Goal: Task Accomplishment & Management: Complete application form

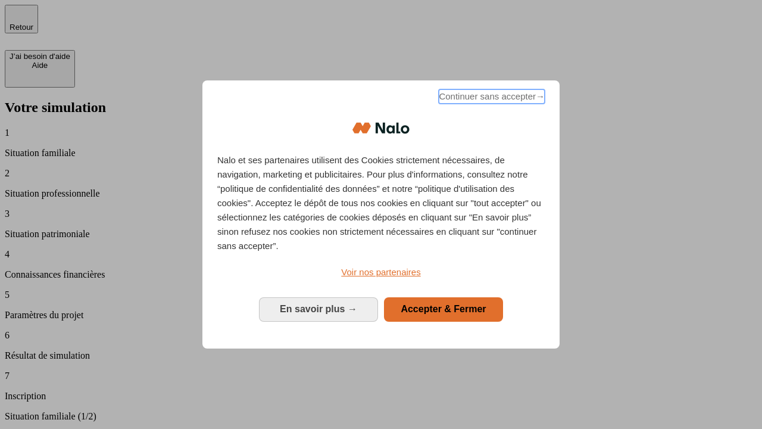
click at [490, 98] on span "Continuer sans accepter →" at bounding box center [492, 96] width 106 height 14
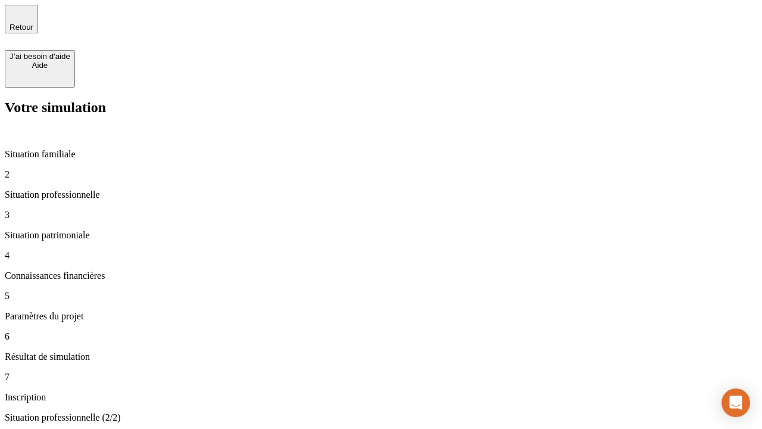
type input "30 000"
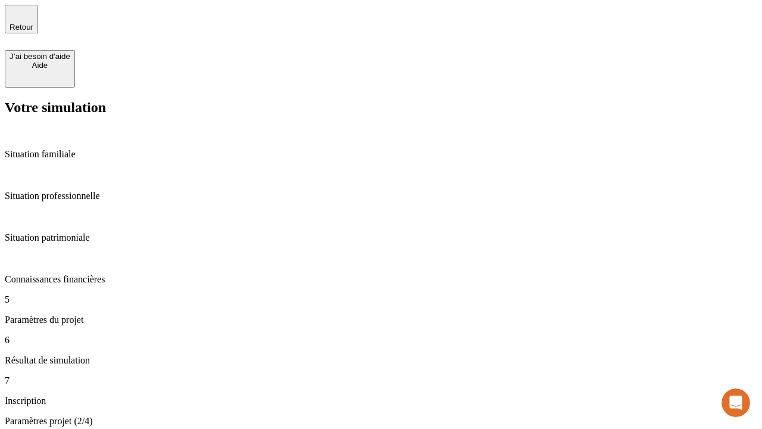
type input "25"
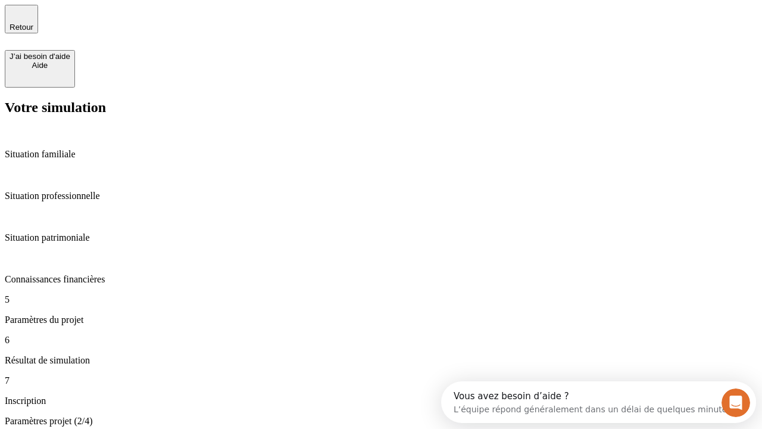
type input "64"
type input "1 000"
type input "640"
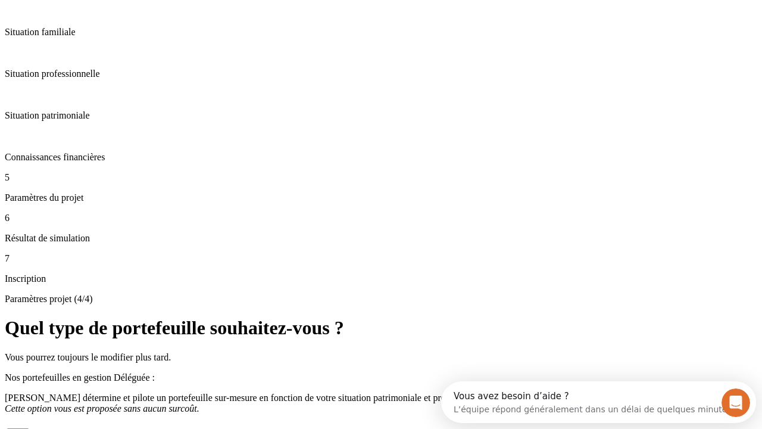
scroll to position [25, 0]
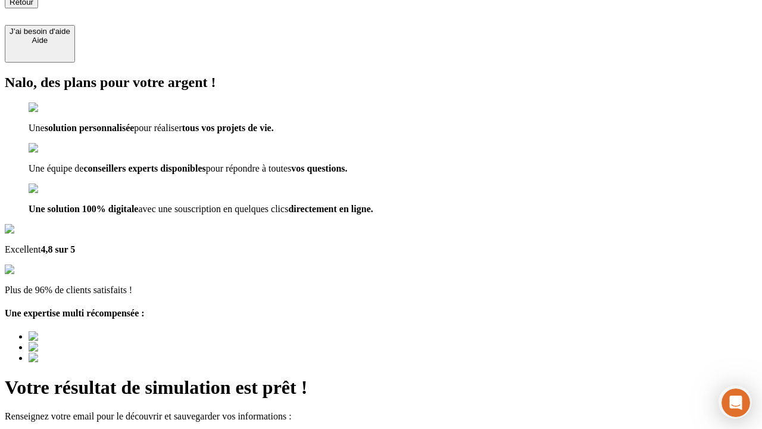
type input "[EMAIL_ADDRESS][PERSON_NAME][DOMAIN_NAME]"
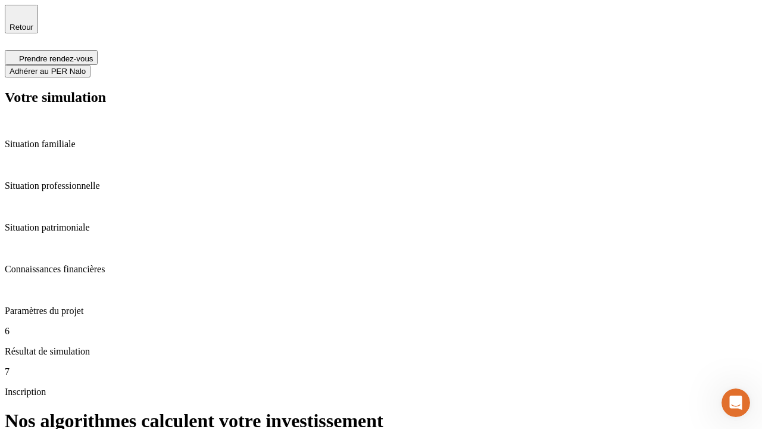
click at [86, 67] on span "Adhérer au PER Nalo" at bounding box center [48, 71] width 76 height 9
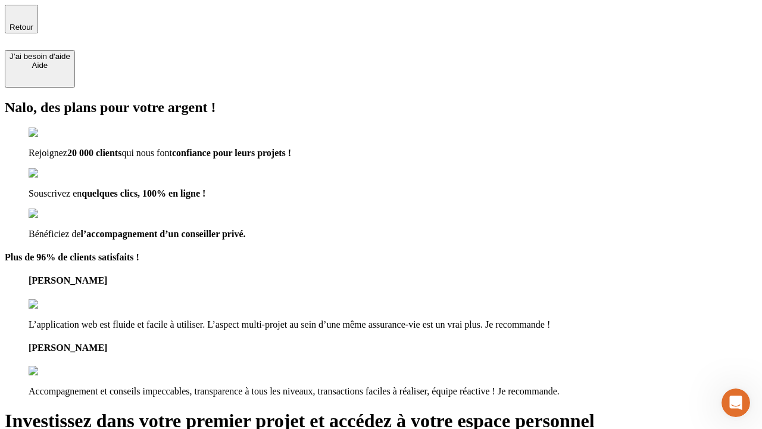
type input "[EMAIL_ADDRESS][PERSON_NAME][DOMAIN_NAME]"
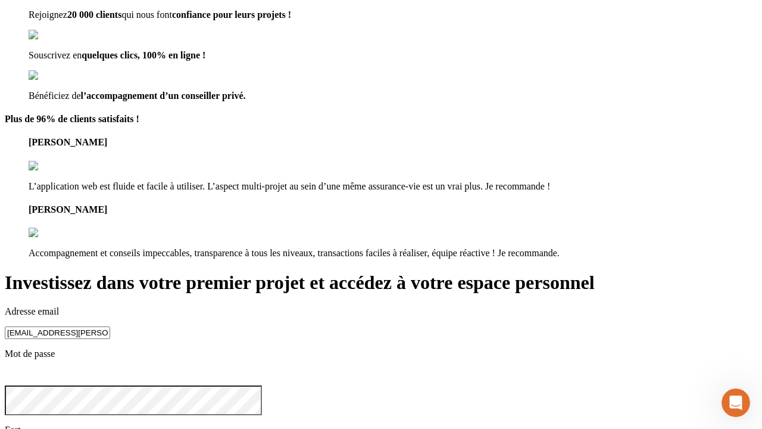
scroll to position [1, 0]
